Goal: Information Seeking & Learning: Check status

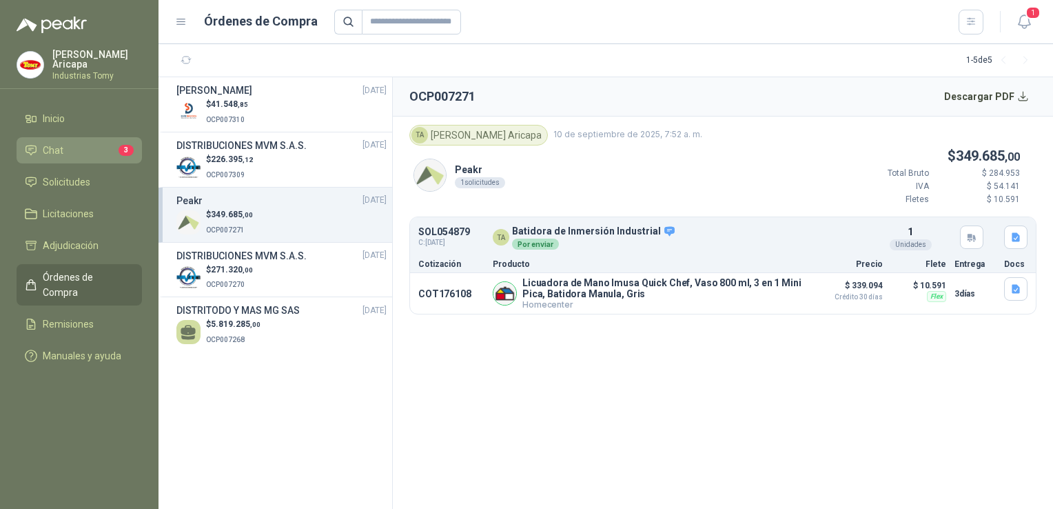
drag, startPoint x: 77, startPoint y: 136, endPoint x: 76, endPoint y: 145, distance: 8.4
click at [76, 145] on li "Chat 3" at bounding box center [79, 150] width 109 height 15
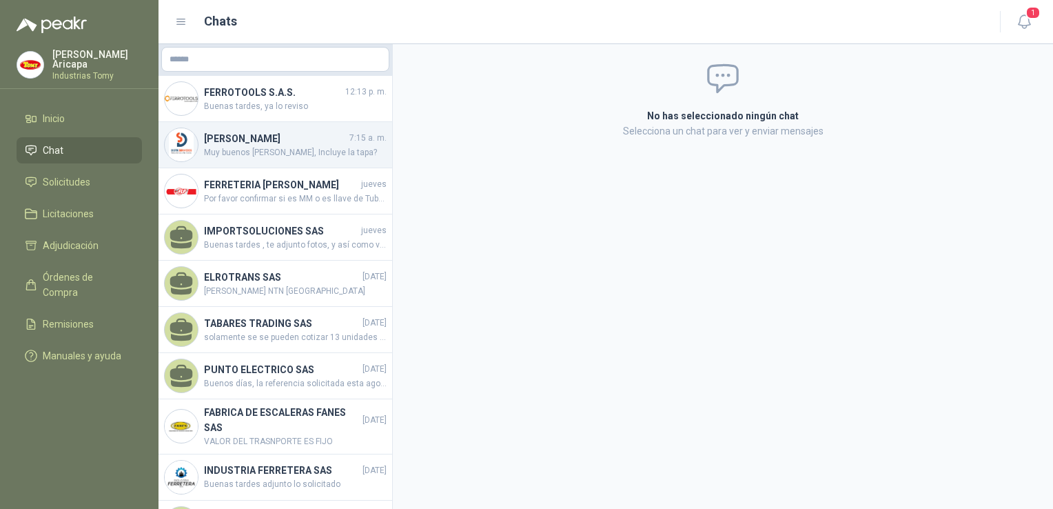
click at [268, 147] on span "Muy buenos [PERSON_NAME], Incluye la tapa?" at bounding box center [295, 152] width 183 height 13
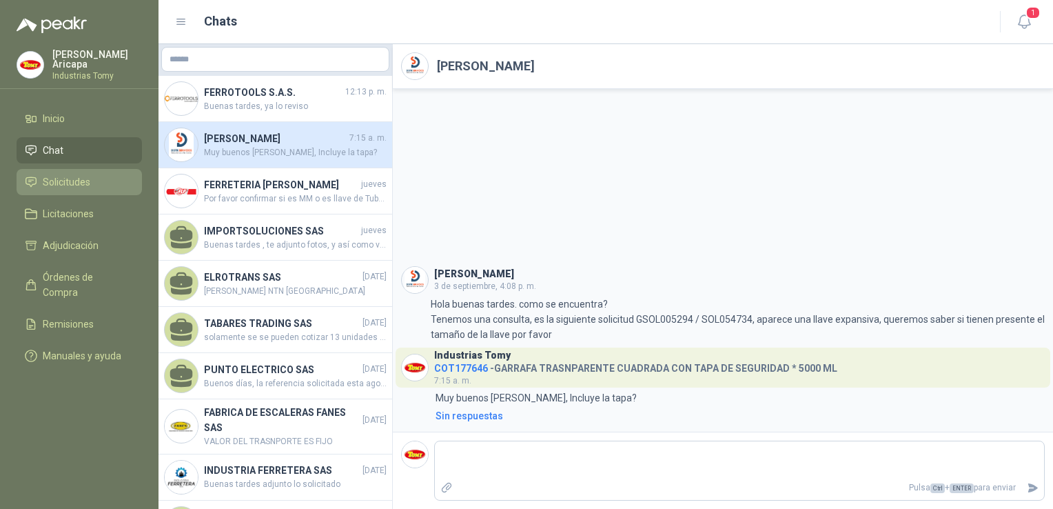
click at [47, 174] on span "Solicitudes" at bounding box center [67, 181] width 48 height 15
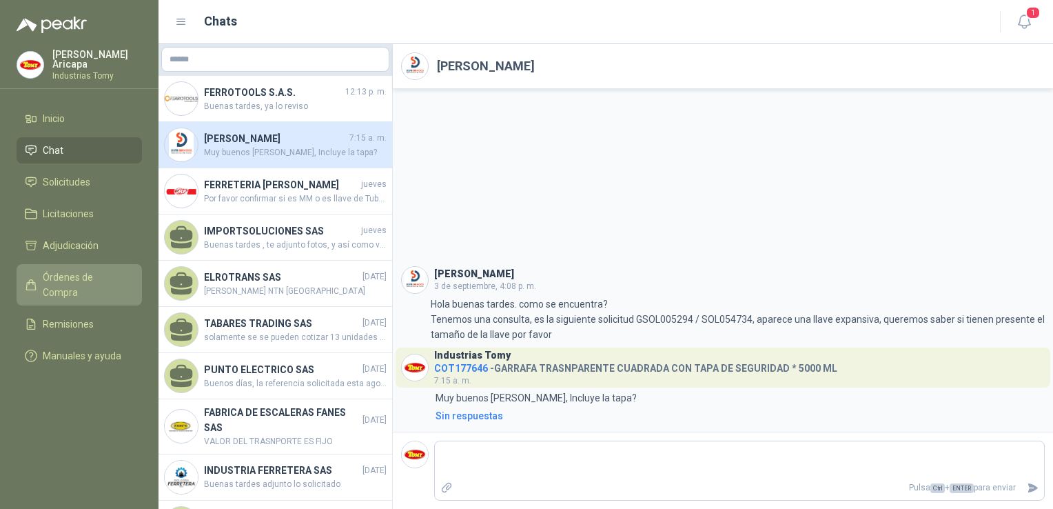
click at [80, 270] on span "Órdenes de Compra" at bounding box center [86, 285] width 86 height 30
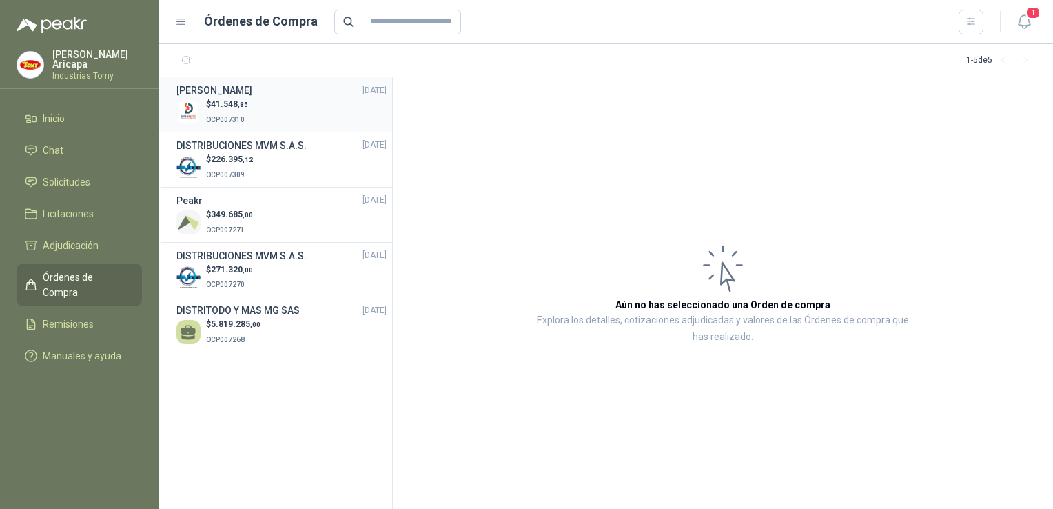
click at [270, 106] on div "$ 41.548 ,85 OCP007310" at bounding box center [281, 112] width 210 height 28
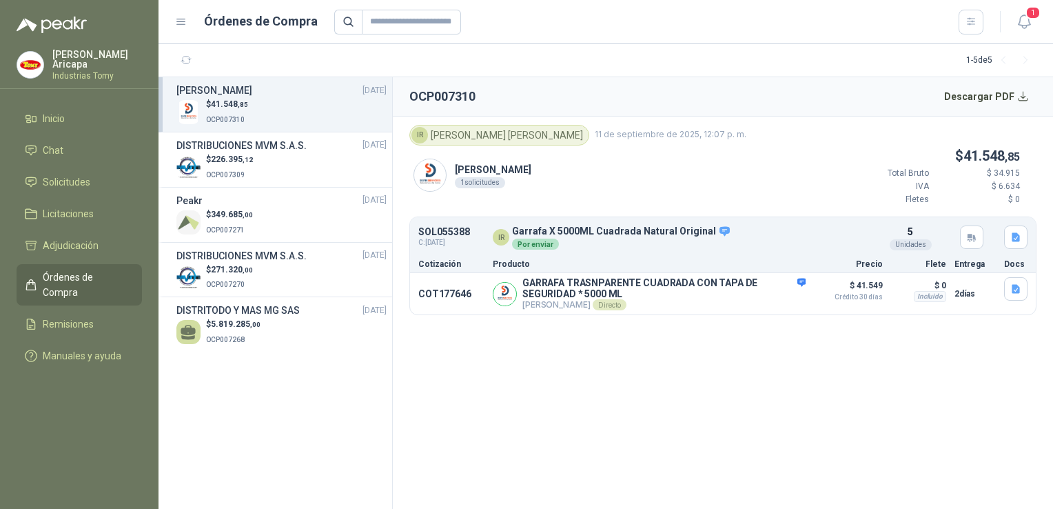
click at [785, 250] on article "SOL055388 C: [DATE] IR Garrafa X 5000ML Cuadrada Natural Original Por enviar De…" at bounding box center [723, 237] width 626 height 34
click at [824, 241] on button "Detalles" at bounding box center [828, 237] width 65 height 19
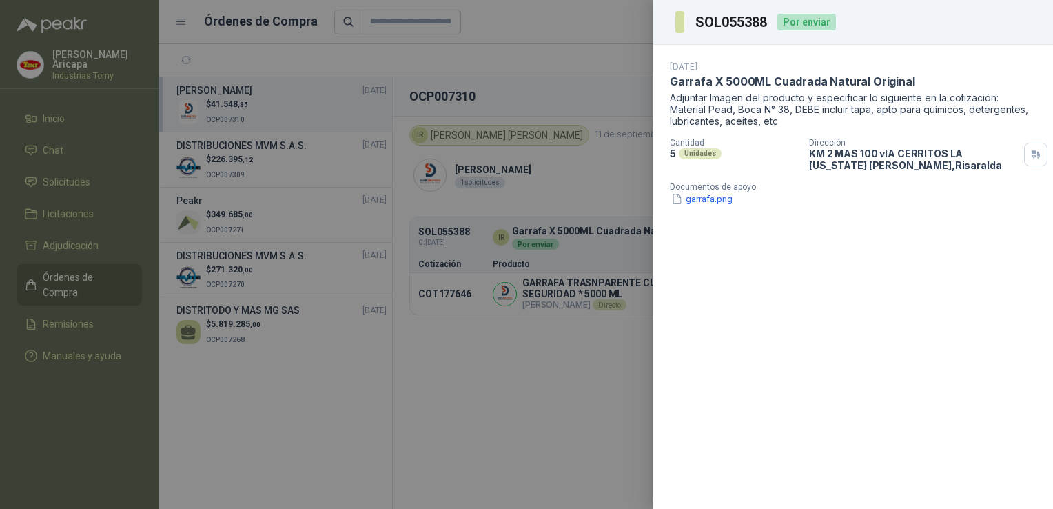
click at [724, 189] on div "Documentos de apoyo garrafa.png" at bounding box center [859, 194] width 378 height 24
click at [713, 198] on button "garrafa.png" at bounding box center [702, 199] width 64 height 14
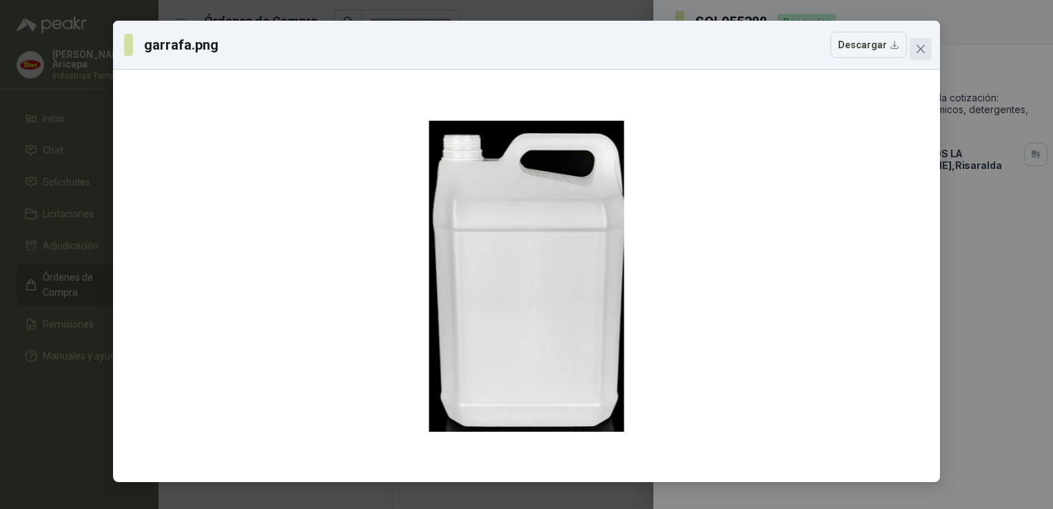
click at [921, 39] on button "Close" at bounding box center [921, 49] width 22 height 22
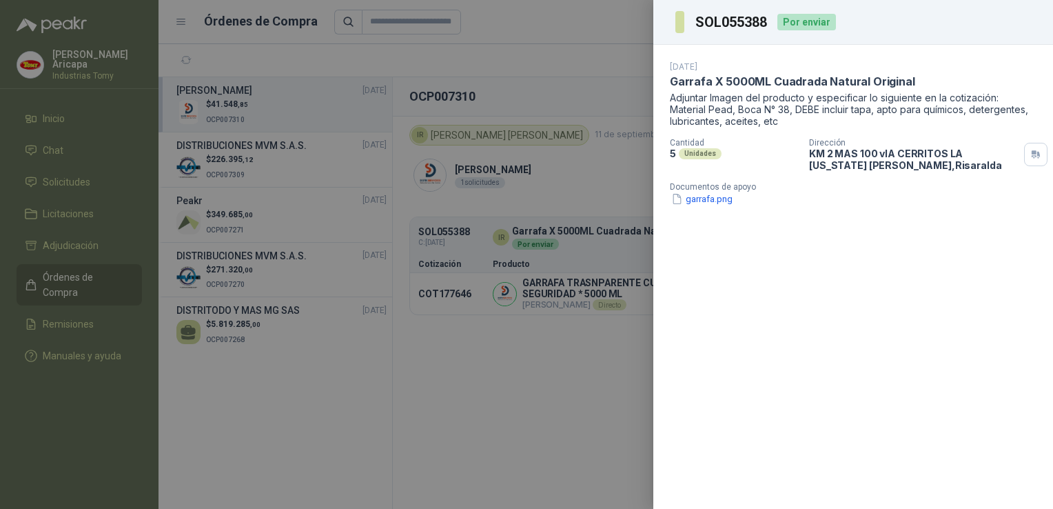
click at [472, 408] on div at bounding box center [526, 254] width 1053 height 509
